Goal: Information Seeking & Learning: Stay updated

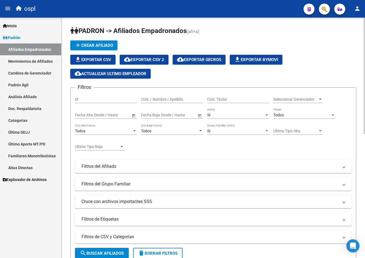
click at [152, 27] on span "PADRON -> Afiliados Empadronados" at bounding box center [128, 31] width 116 height 8
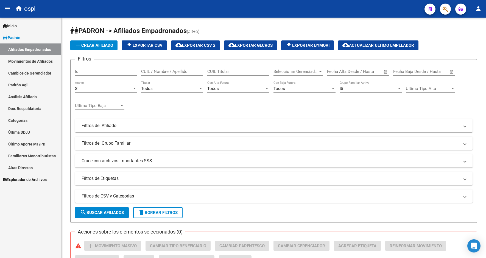
click at [21, 74] on link "Cambios de Gerenciador" at bounding box center [30, 73] width 61 height 12
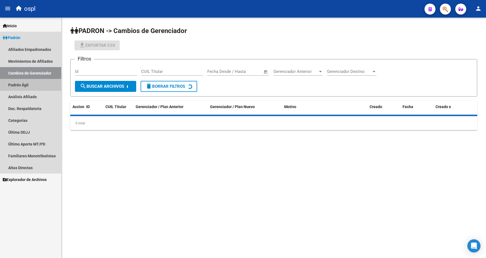
click at [21, 82] on link "Padrón Ágil" at bounding box center [30, 85] width 61 height 12
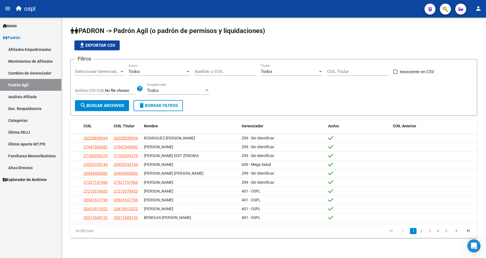
click at [21, 89] on link "Padrón Ágil" at bounding box center [30, 85] width 61 height 12
click at [22, 91] on link "Análisis Afiliado" at bounding box center [30, 97] width 61 height 12
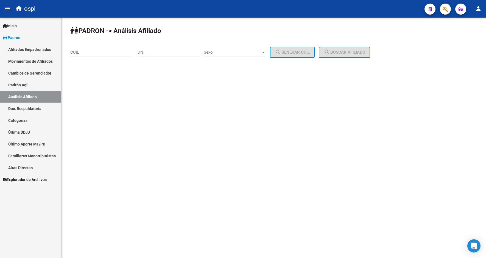
click at [23, 113] on link "Doc. Respaldatoria" at bounding box center [30, 108] width 61 height 12
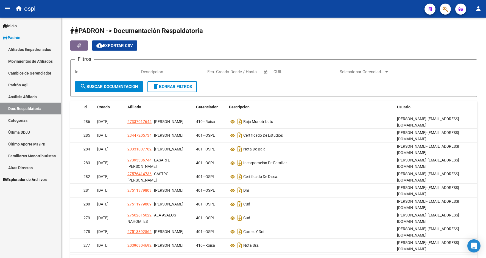
click at [17, 123] on link "Categorías" at bounding box center [30, 120] width 61 height 12
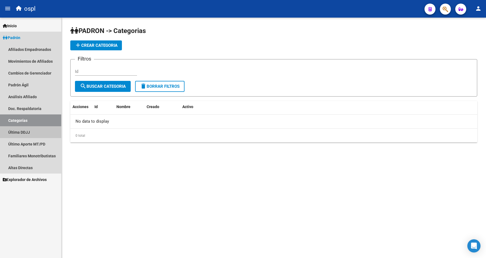
click at [17, 127] on link "Última DDJJ" at bounding box center [30, 132] width 61 height 12
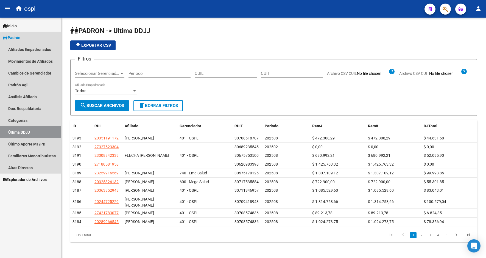
click at [17, 136] on link "Última DDJJ" at bounding box center [30, 132] width 61 height 12
click at [17, 141] on link "Último Aporte MT/PD" at bounding box center [30, 144] width 61 height 12
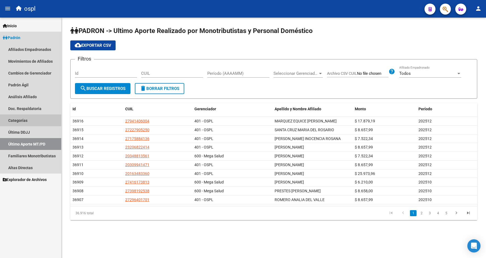
click at [22, 121] on link "Categorías" at bounding box center [30, 120] width 61 height 12
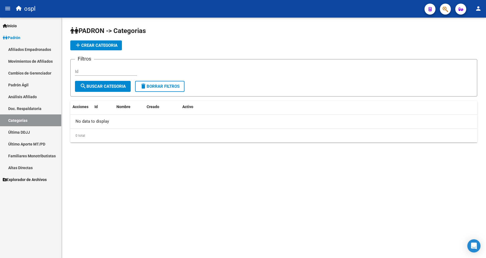
click at [22, 115] on link "Categorías" at bounding box center [30, 120] width 61 height 12
click at [35, 108] on link "Doc. Respaldatoria" at bounding box center [30, 108] width 61 height 12
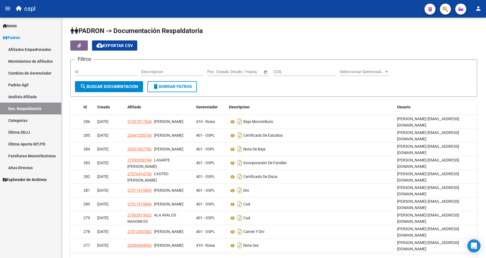
click at [35, 96] on link "Análisis Afiliado" at bounding box center [30, 97] width 61 height 12
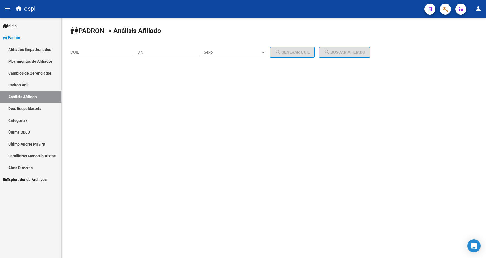
click at [37, 85] on link "Padrón Ágil" at bounding box center [30, 85] width 61 height 12
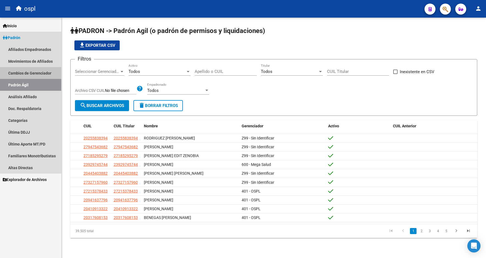
click at [39, 71] on link "Cambios de Gerenciador" at bounding box center [30, 73] width 61 height 12
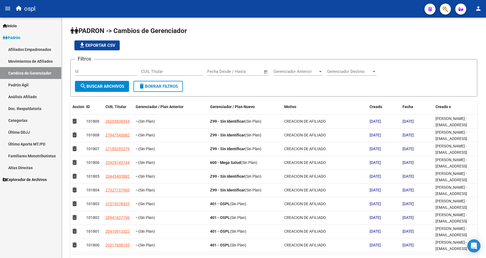
click at [36, 176] on link "Explorador de Archivos" at bounding box center [30, 179] width 61 height 12
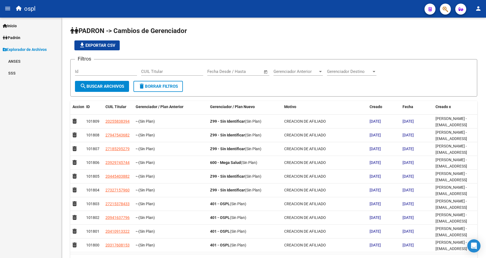
click at [14, 72] on link "SSS" at bounding box center [30, 73] width 61 height 12
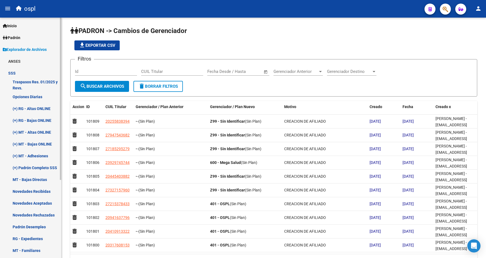
click at [31, 194] on link "Novedades Recibidas" at bounding box center [30, 191] width 61 height 12
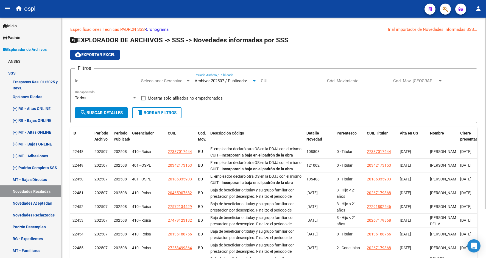
click at [239, 80] on span "Archivo: 202507 / Publicado: 202508" at bounding box center [228, 80] width 67 height 5
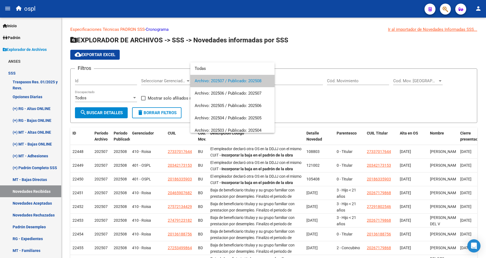
click at [282, 50] on div at bounding box center [243, 129] width 486 height 258
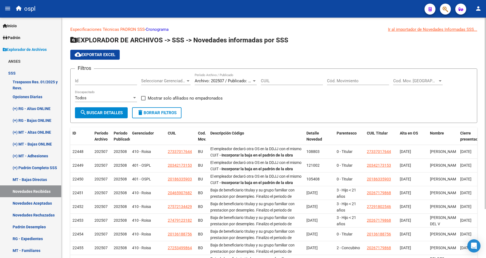
click at [287, 27] on p "Especificaciones Técnicas PADRON SSS - Cronograma Ir al importador de Novedades…" at bounding box center [273, 29] width 407 height 6
click at [232, 53] on div "cloud_download Exportar EXCEL" at bounding box center [273, 55] width 407 height 10
